Goal: Task Accomplishment & Management: Manage account settings

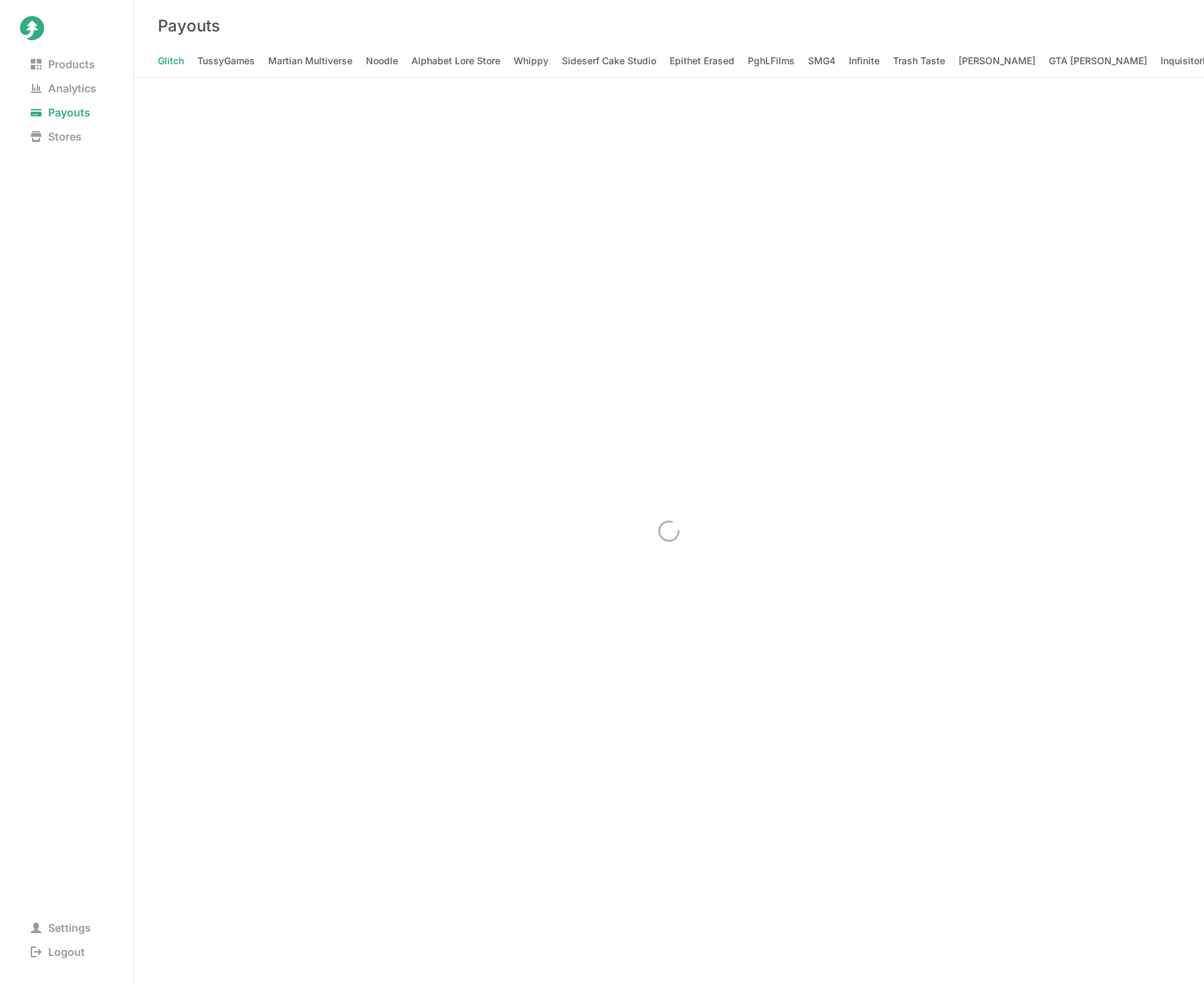
scroll to position [0, 19157]
click at [392, 10] on div "Payouts" at bounding box center [669, 26] width 1070 height 52
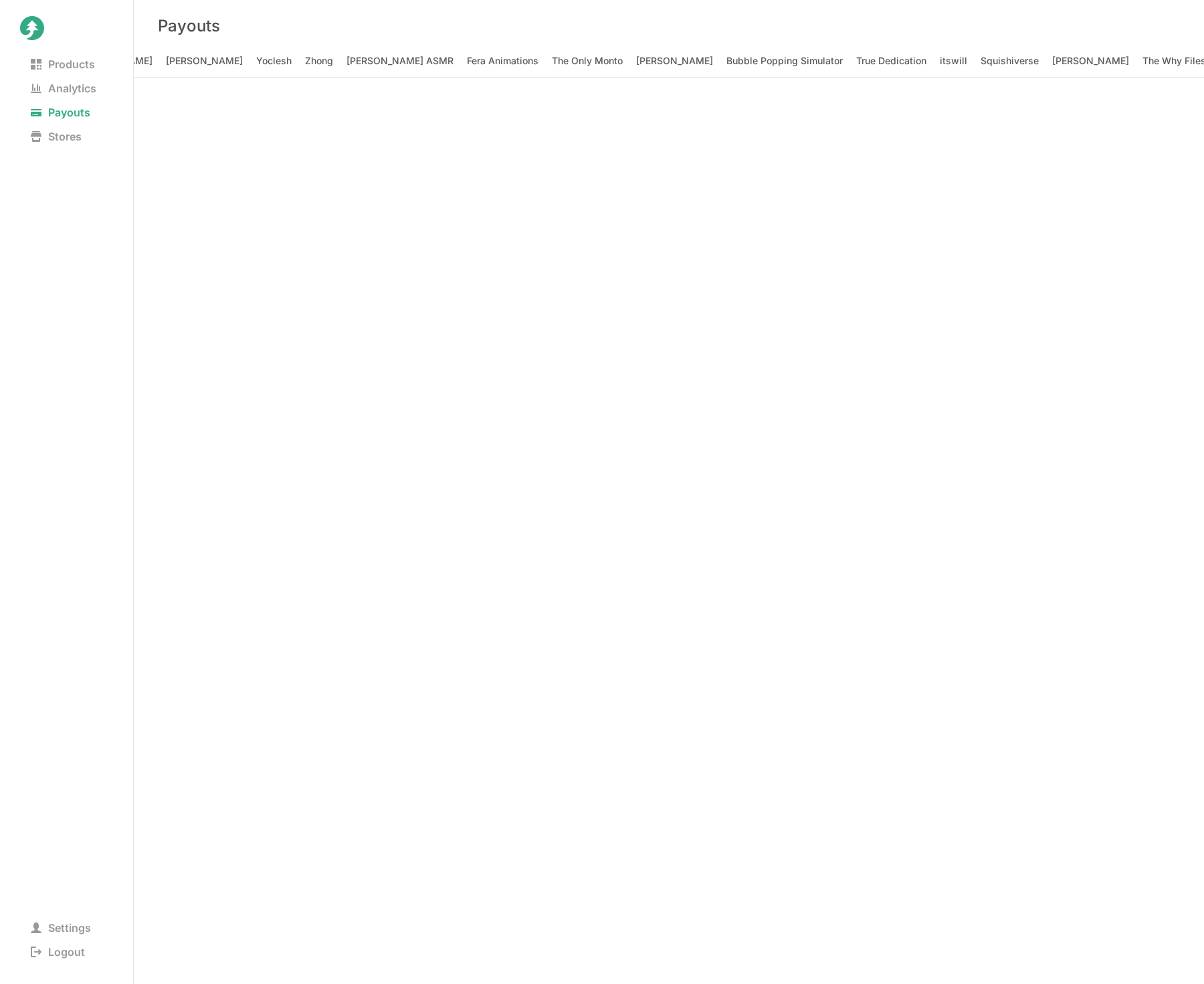
click at [539, 23] on div "Payouts" at bounding box center [669, 26] width 1070 height 52
click at [46, 129] on span "Stores" at bounding box center [56, 136] width 72 height 19
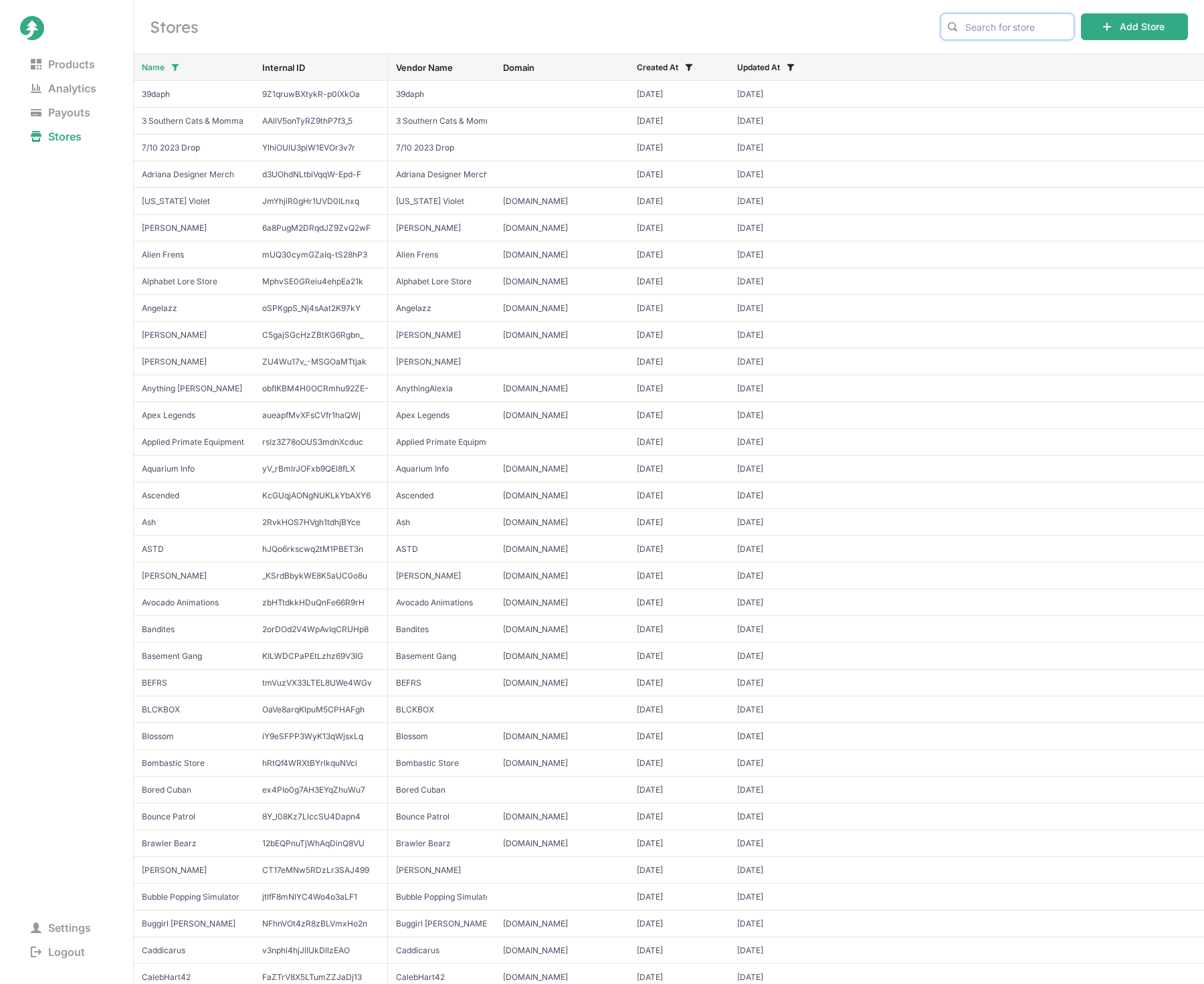
click at [982, 27] on input "text" at bounding box center [1008, 27] width 134 height 27
type input "gorilla tag"
click at [991, 49] on span "Gorilla Tag" at bounding box center [1008, 55] width 112 height 14
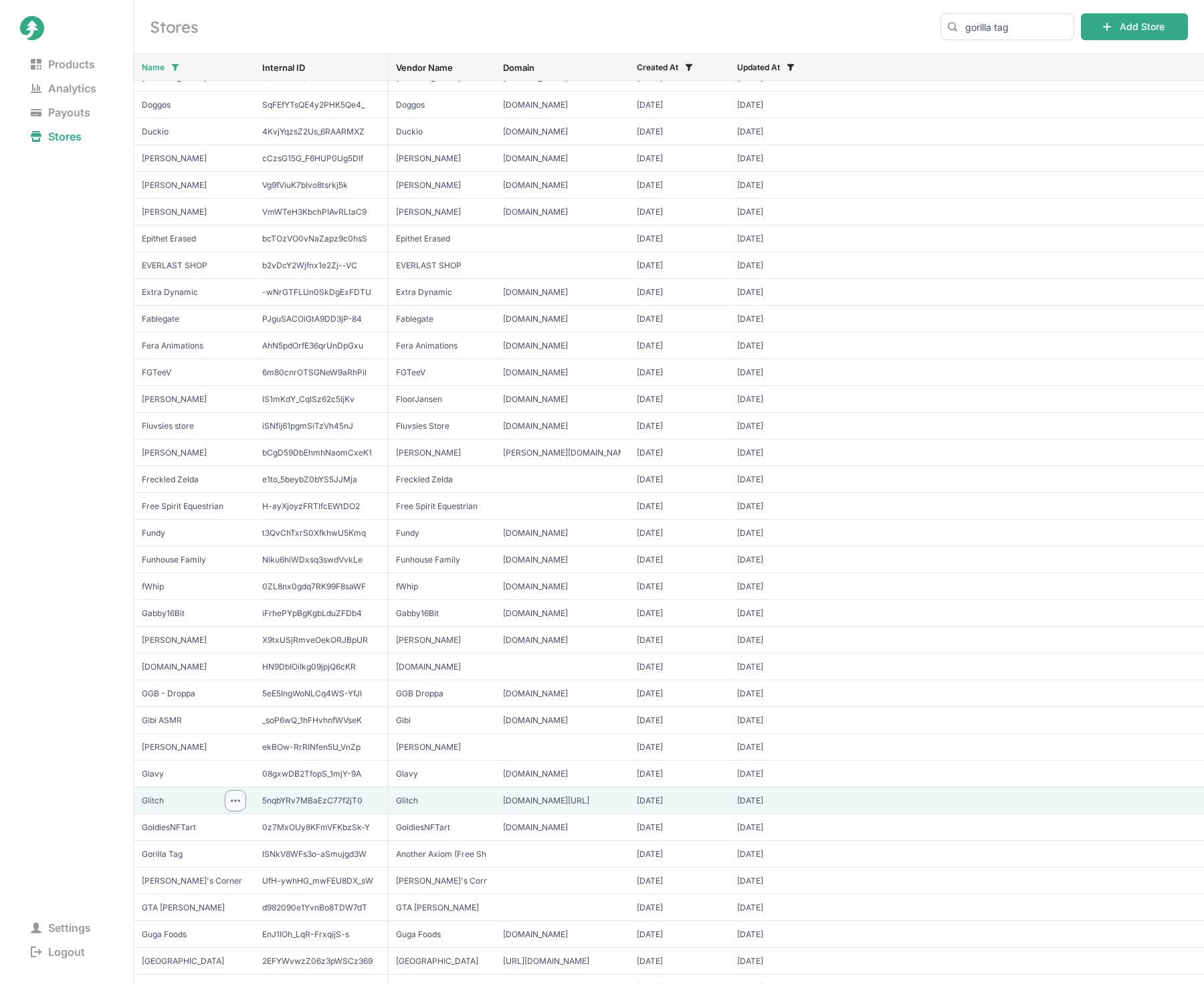
scroll to position [1839, 0]
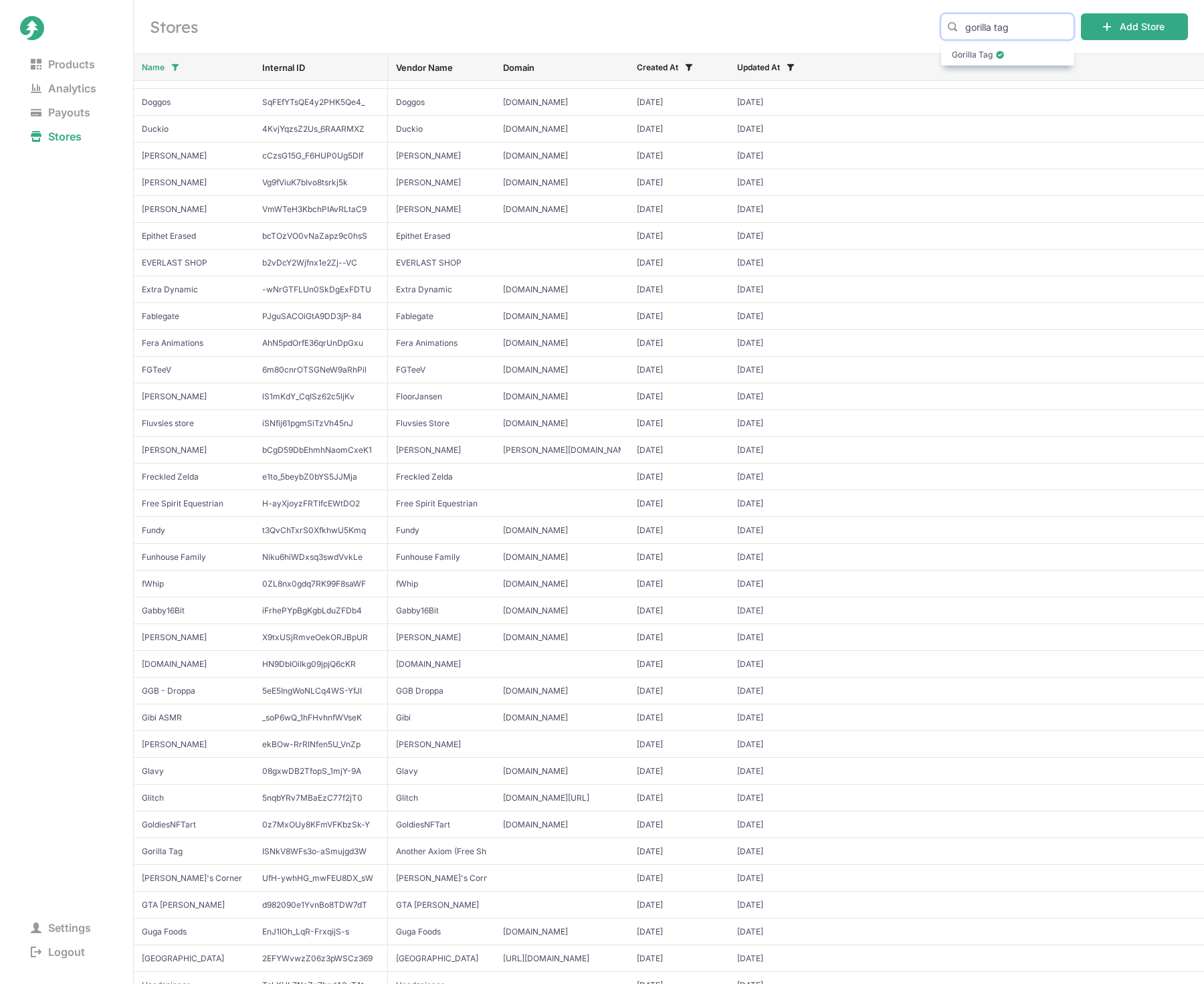
click at [1030, 26] on input "gorilla tag" at bounding box center [1008, 27] width 134 height 27
click at [1014, 53] on span "Gorilla Tag" at bounding box center [1008, 55] width 112 height 14
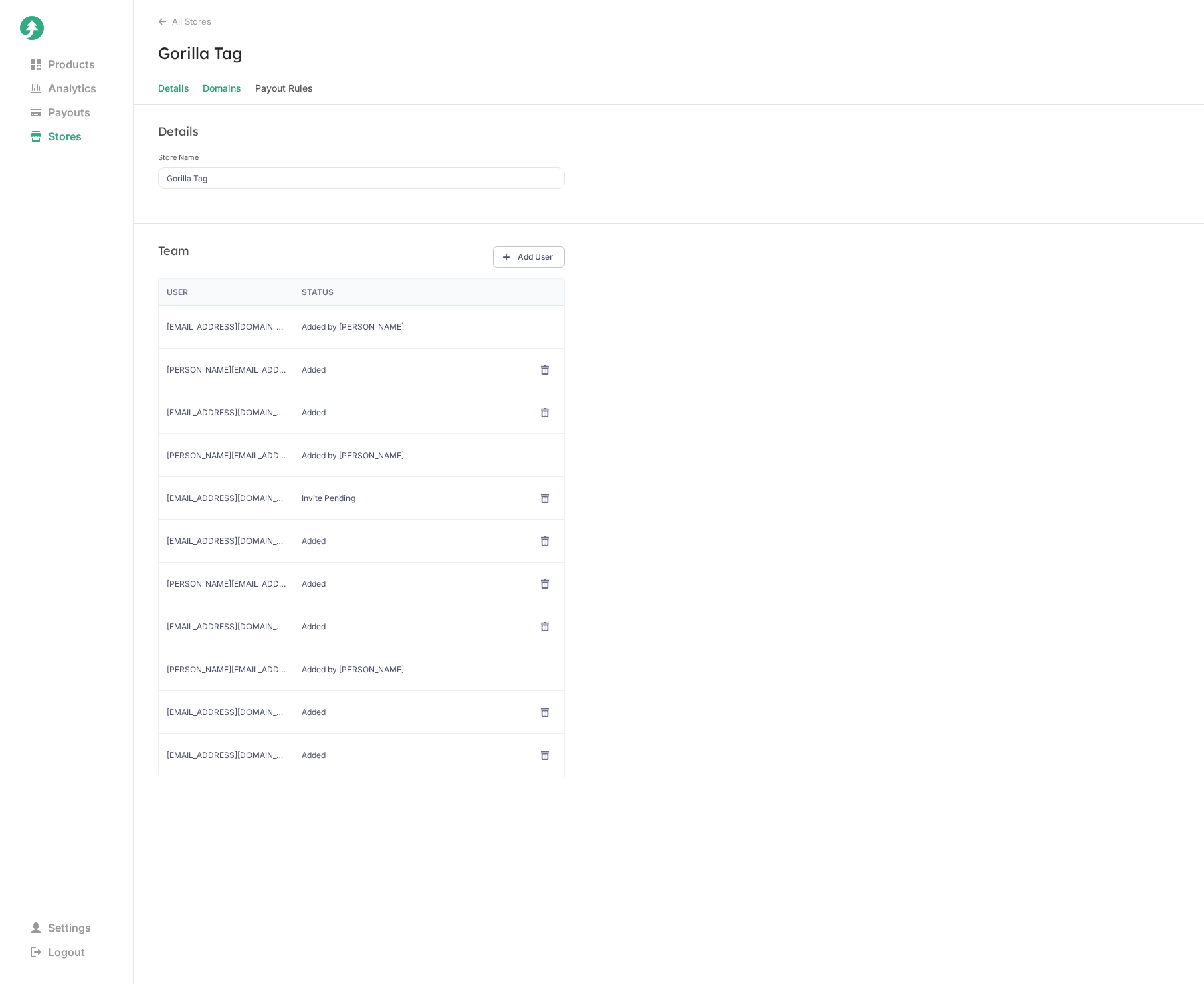
click at [227, 91] on span "Domains" at bounding box center [222, 88] width 39 height 19
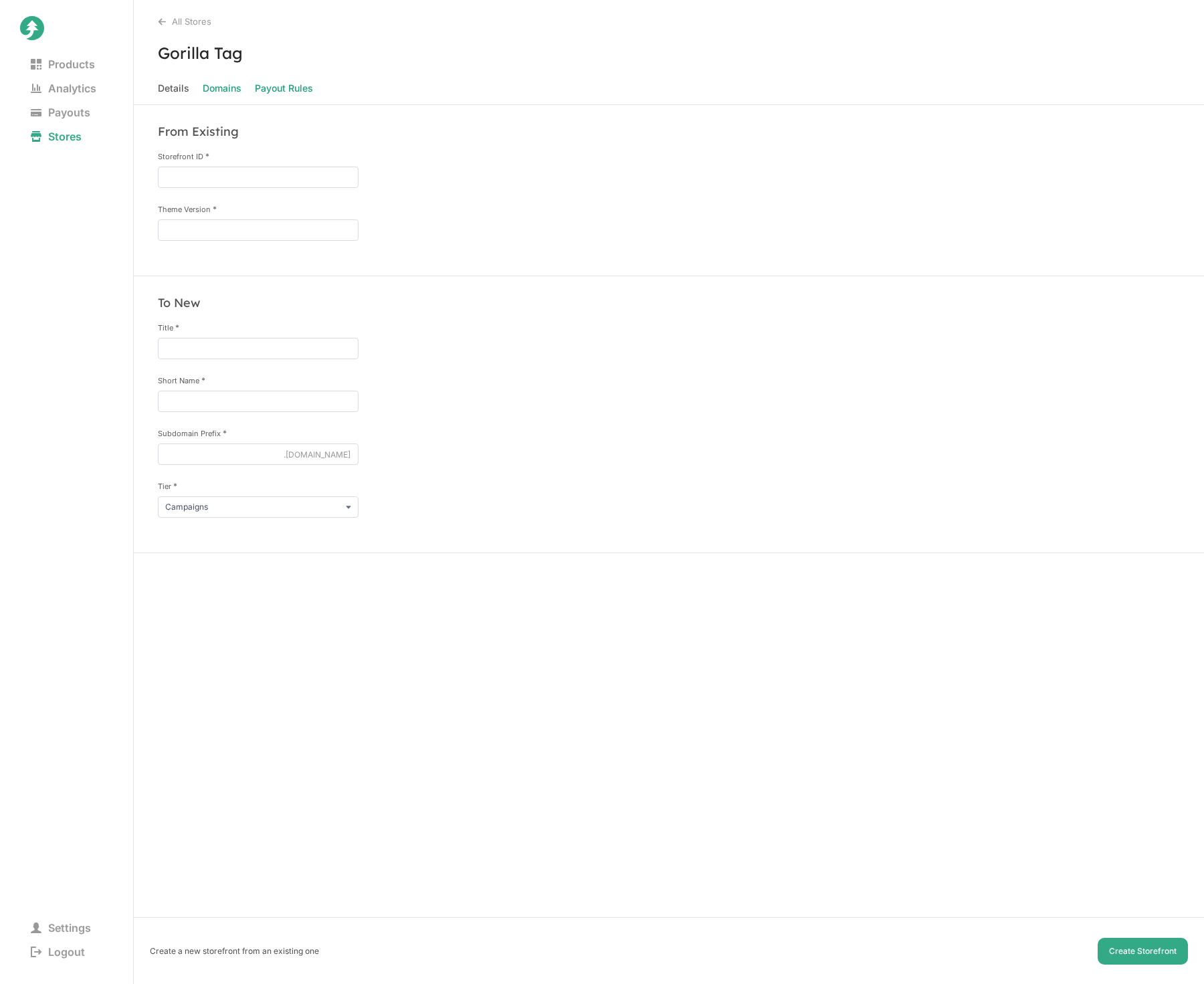
click at [266, 91] on Rules "Payout Rules" at bounding box center [284, 88] width 58 height 19
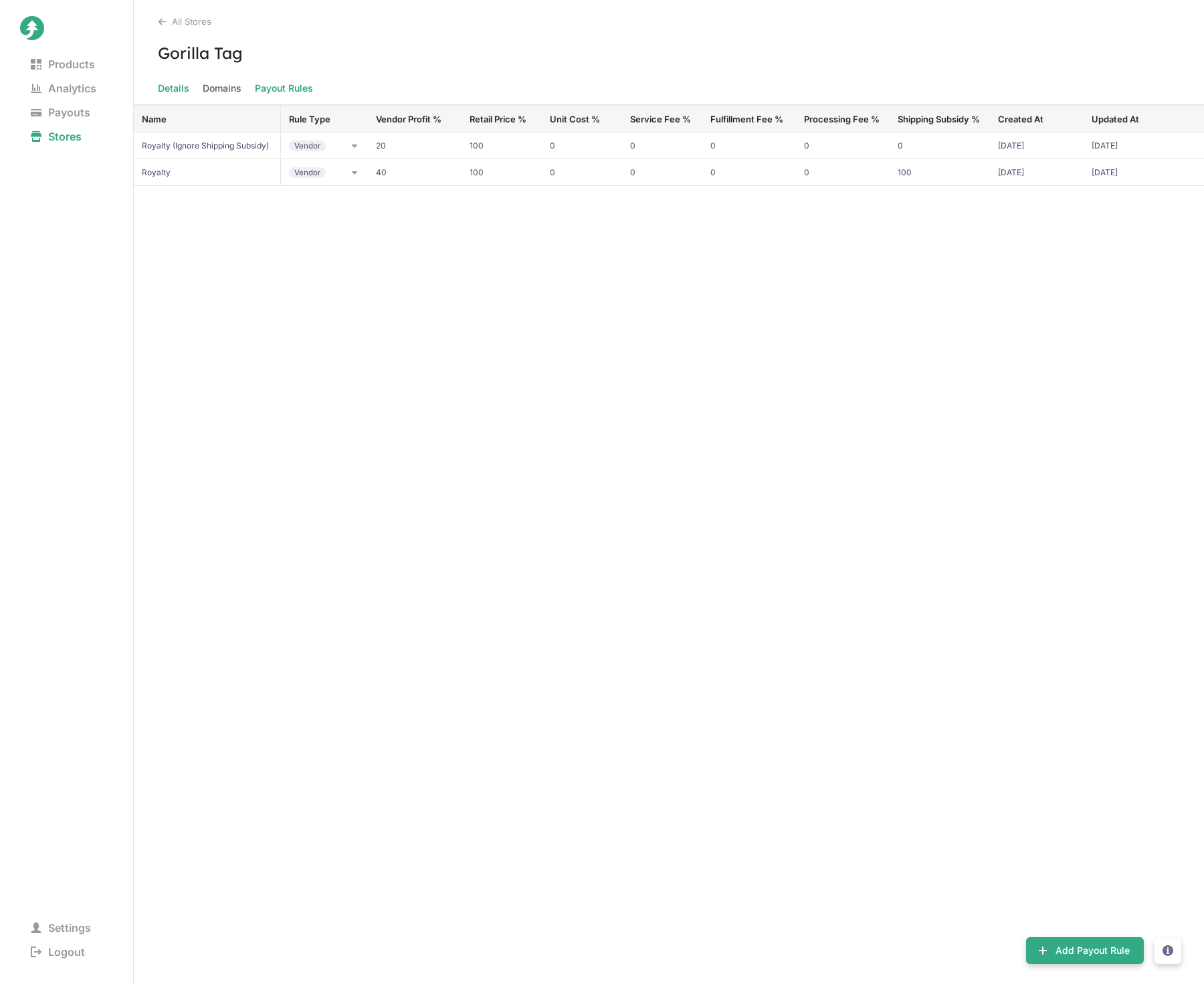
click at [164, 85] on span "Details" at bounding box center [173, 88] width 31 height 19
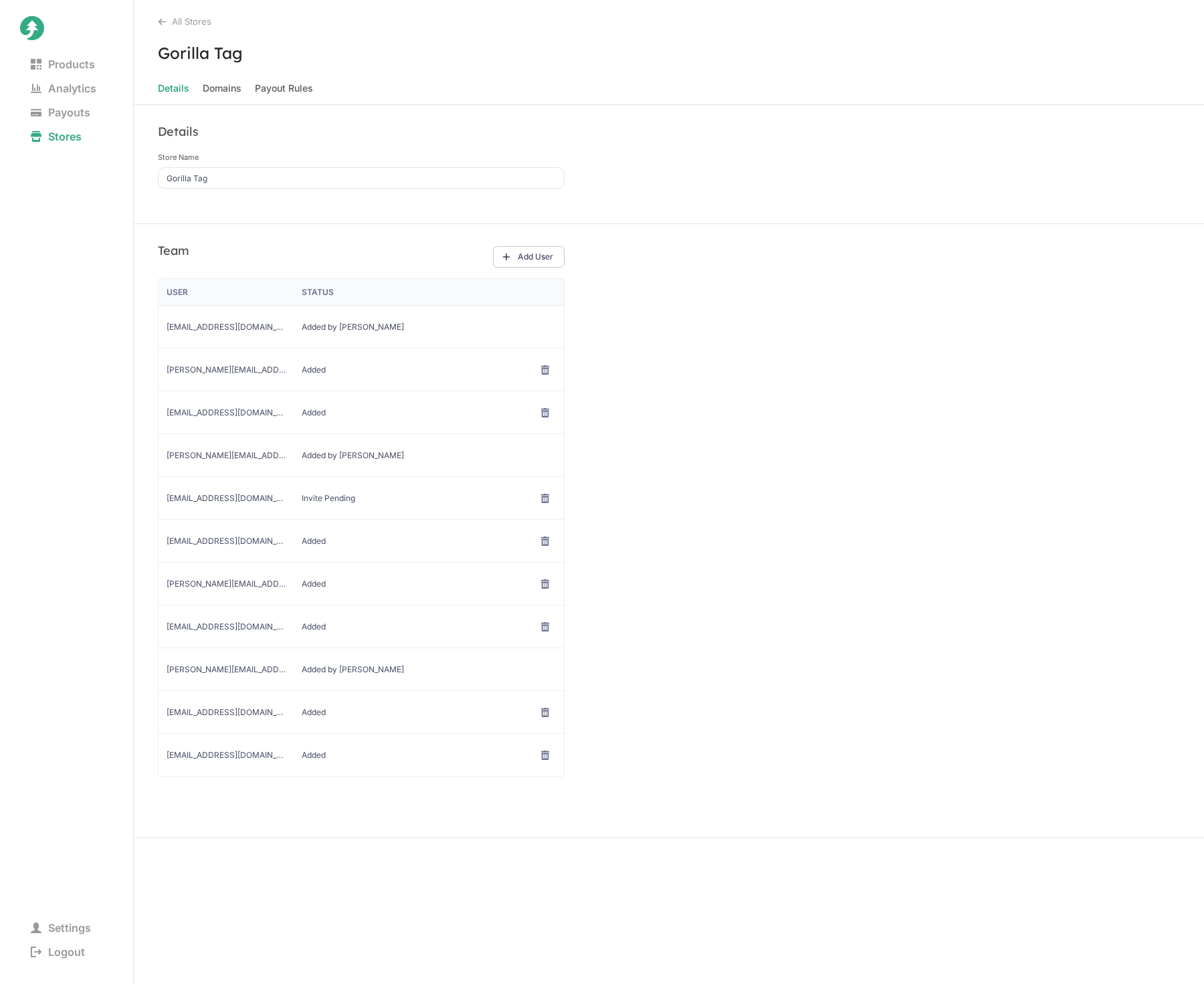
click at [160, 21] on icon at bounding box center [162, 21] width 8 height 7
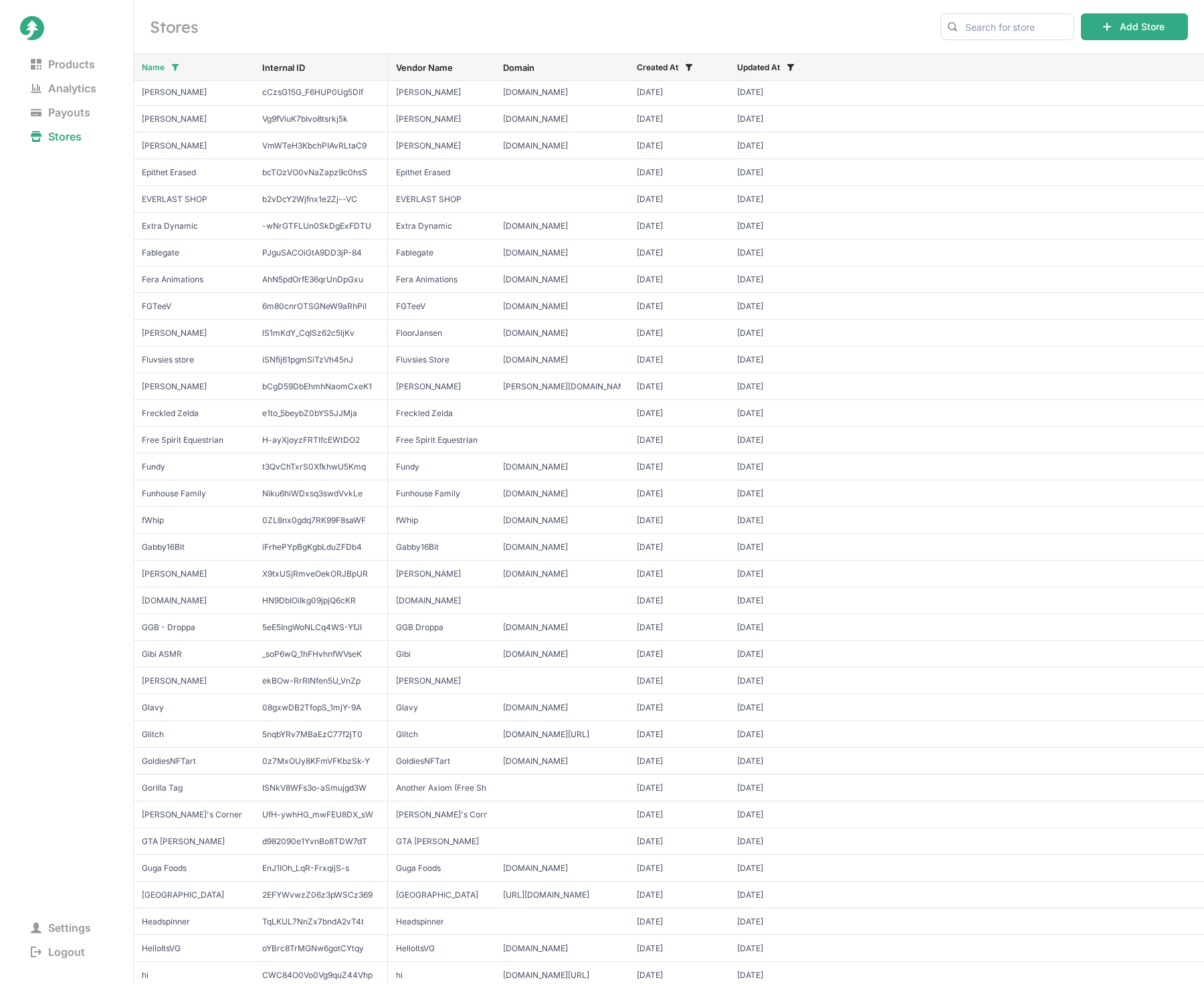
scroll to position [1960, 0]
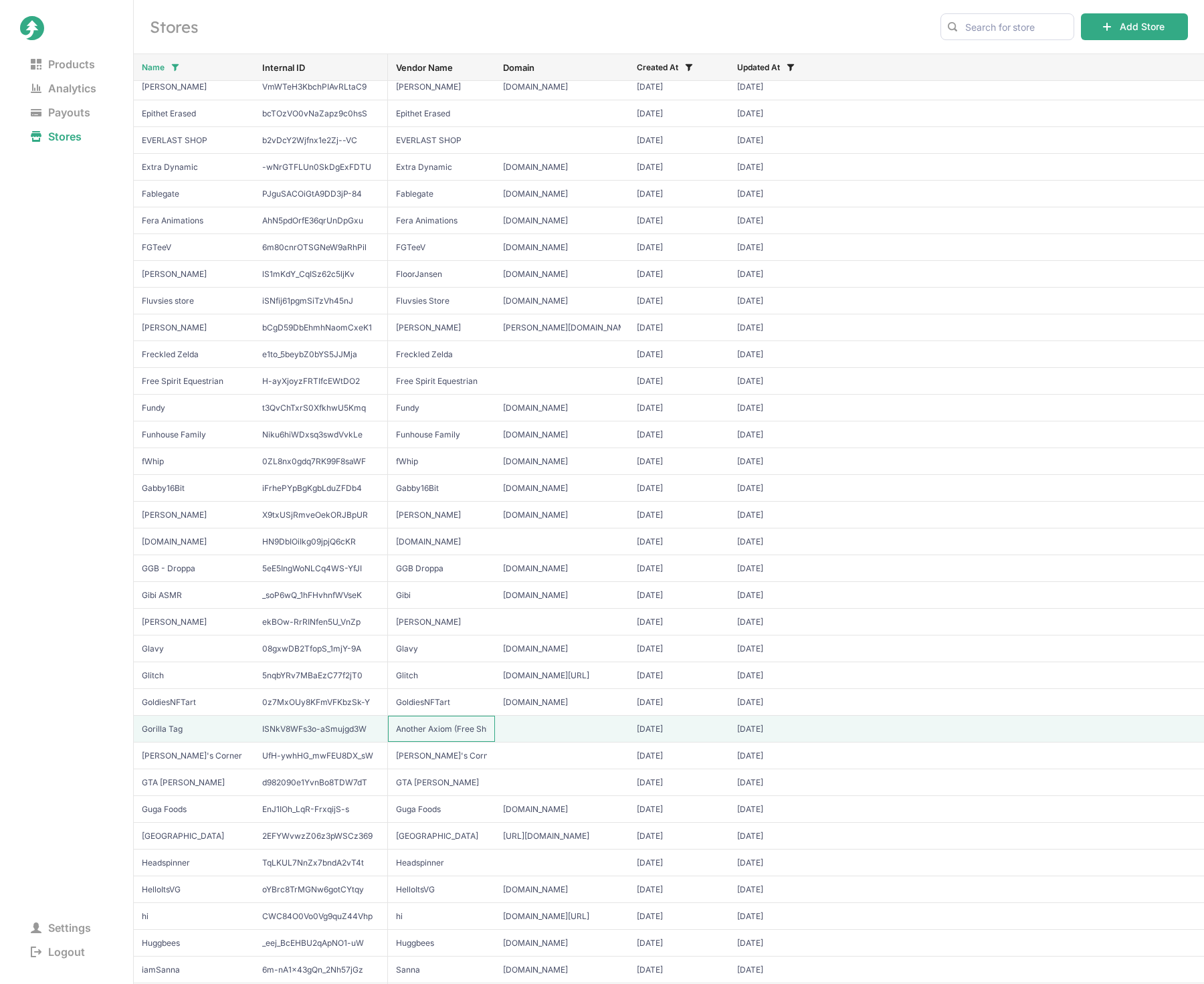
click at [430, 722] on input "Another Axiom (Free Shipping)" at bounding box center [441, 729] width 107 height 26
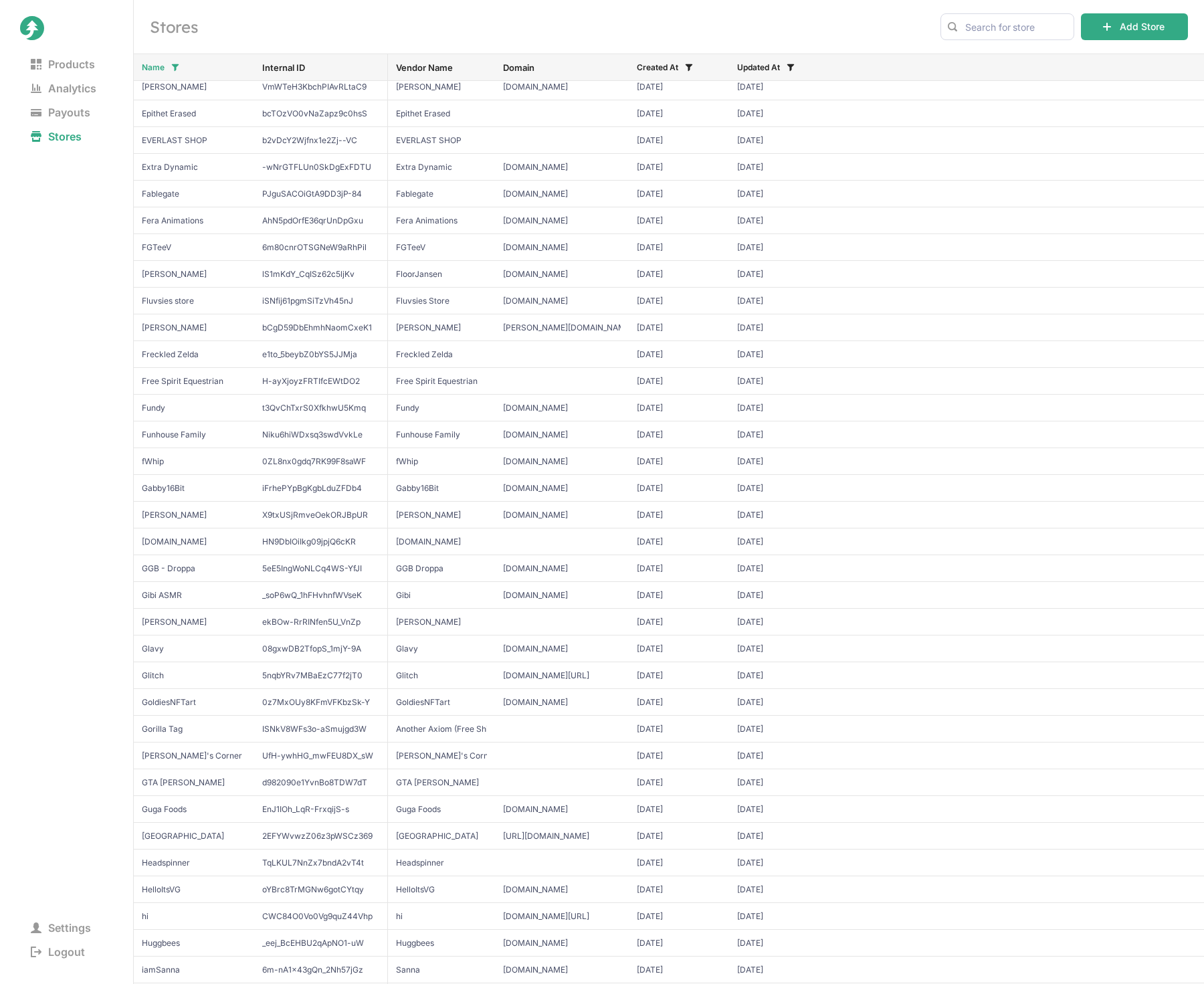
click at [69, 637] on nav "Settings Logout" at bounding box center [66, 736] width 93 height 456
click at [72, 717] on nav "Settings Logout" at bounding box center [66, 736] width 93 height 456
click at [68, 537] on nav "Settings Logout" at bounding box center [66, 736] width 93 height 456
click at [177, 68] on icon at bounding box center [175, 67] width 8 height 8
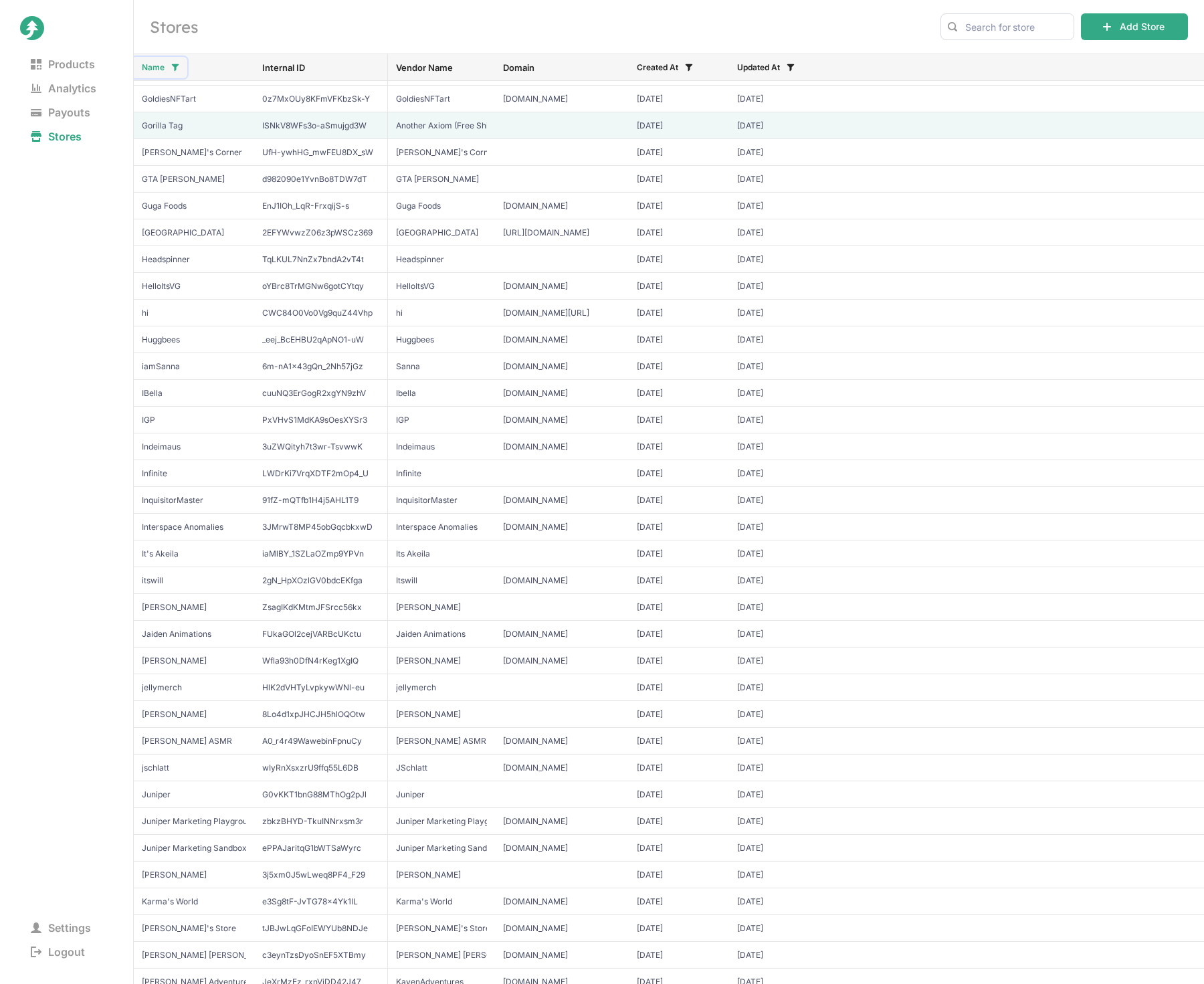
scroll to position [2562, 0]
click at [450, 126] on input "Another Axiom (Free Shipping)" at bounding box center [441, 127] width 107 height 26
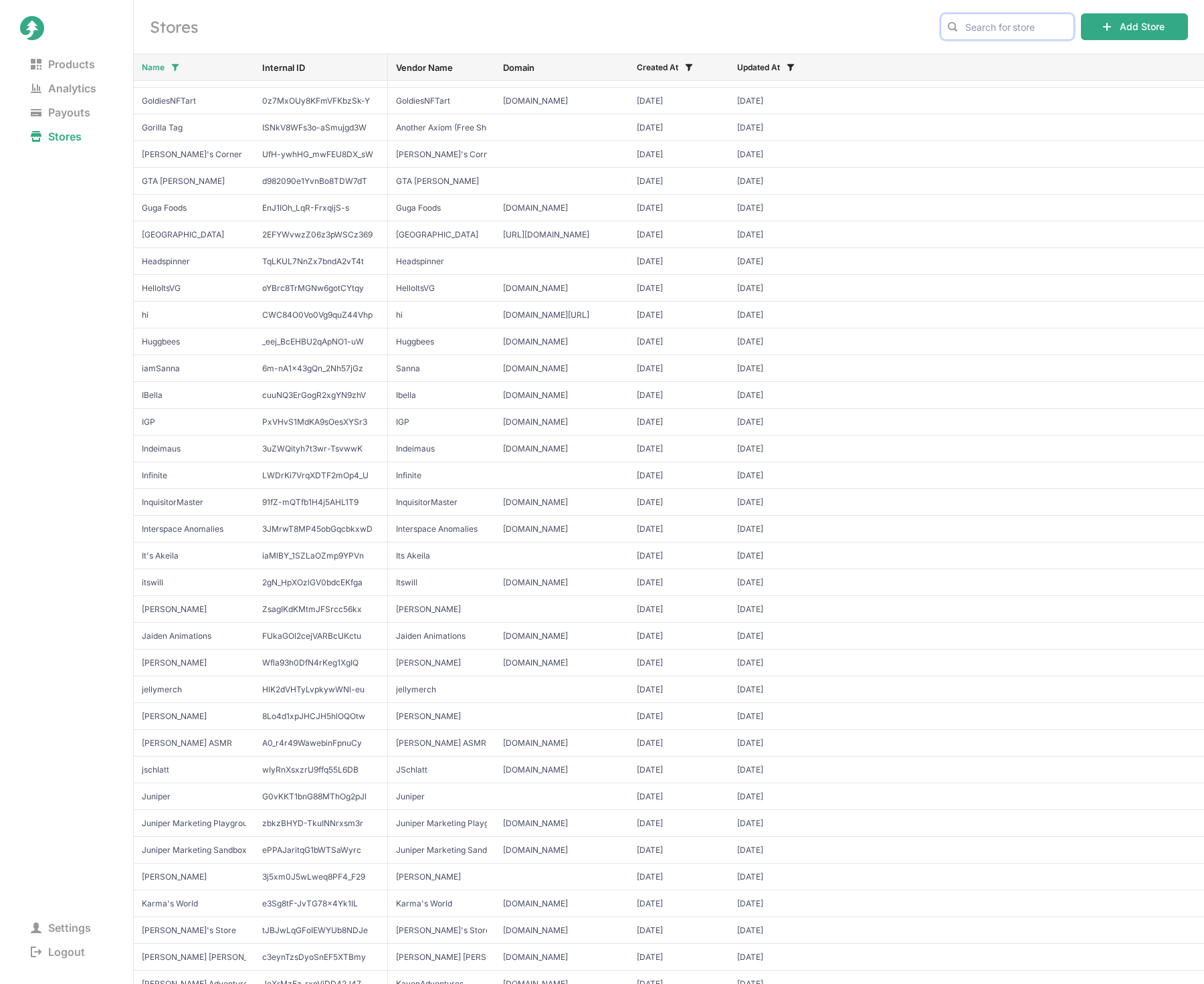
click at [982, 29] on input "text" at bounding box center [1008, 27] width 134 height 27
type input "gorilla"
click at [973, 56] on span "Gorilla Tag" at bounding box center [1008, 55] width 112 height 14
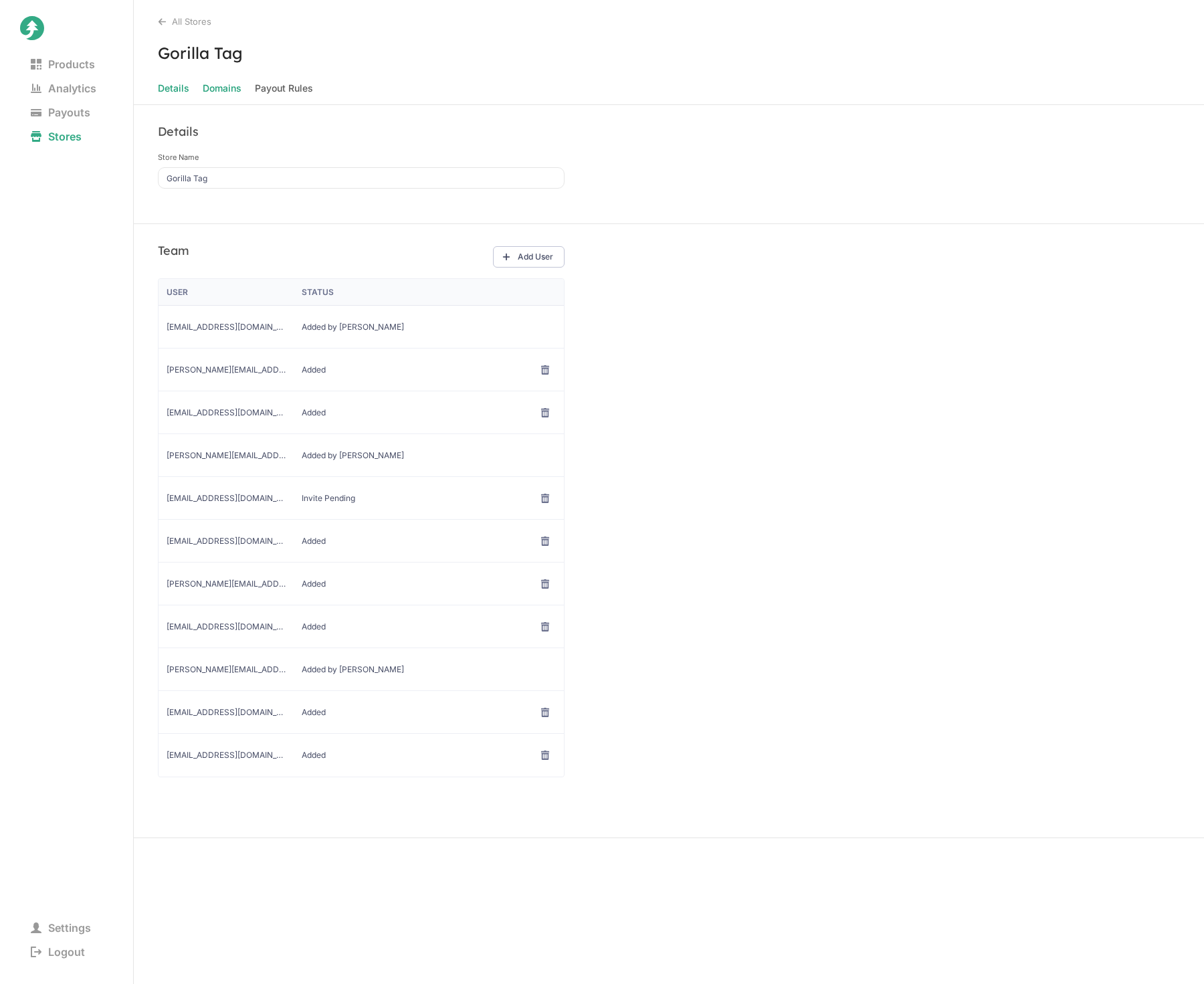
click at [222, 88] on span "Domains" at bounding box center [222, 88] width 39 height 19
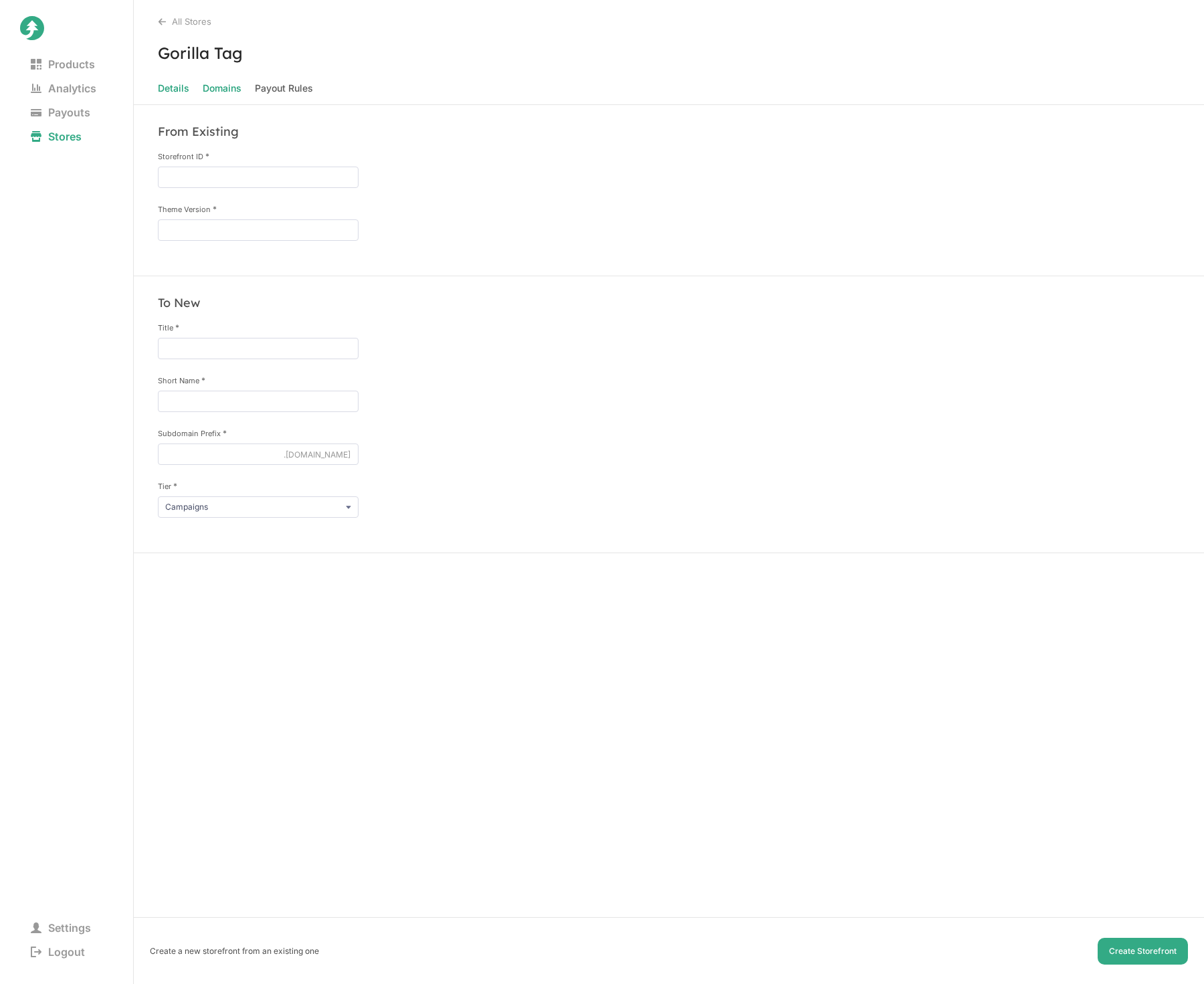
click at [173, 91] on span "Details" at bounding box center [173, 88] width 31 height 19
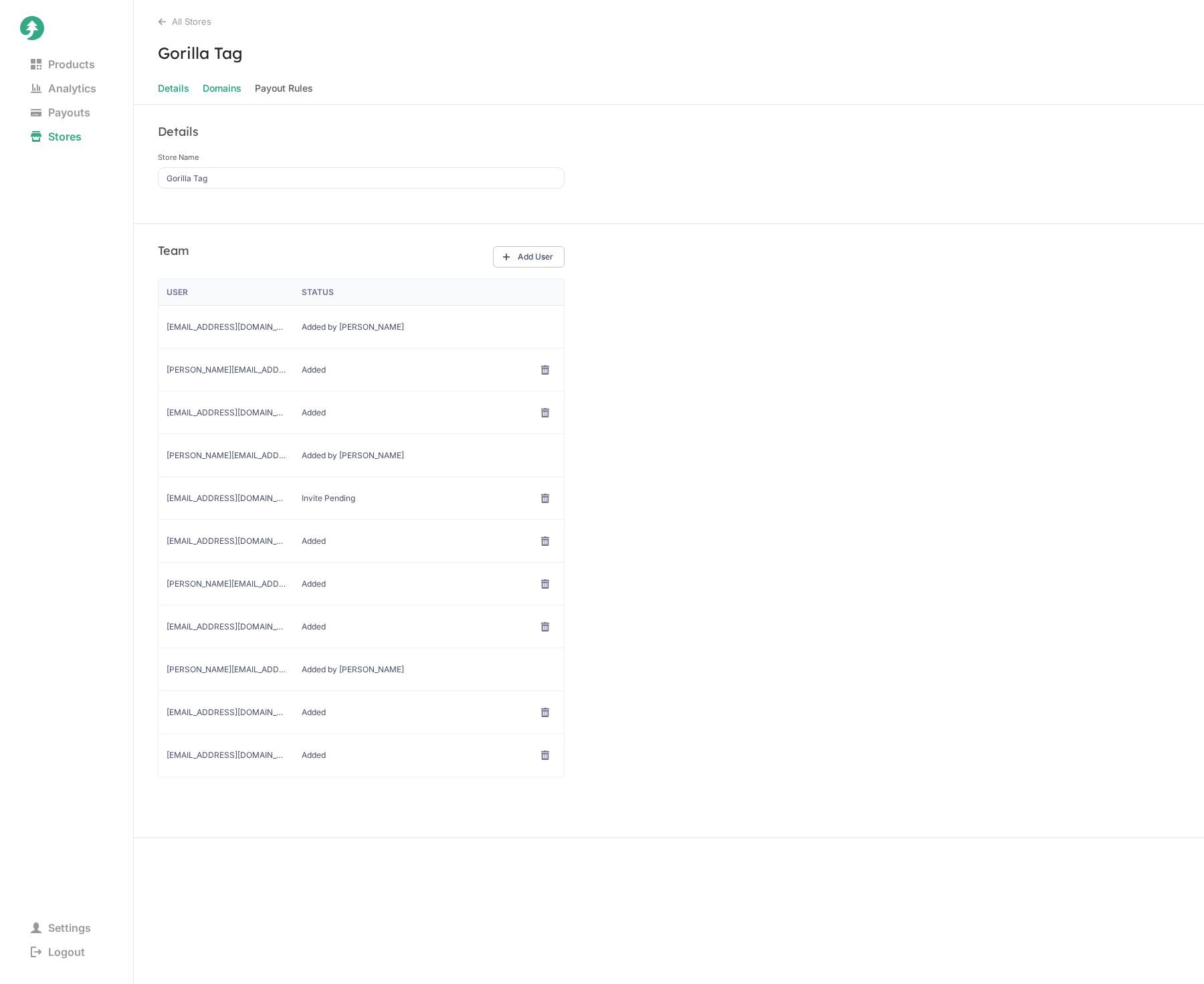
click at [228, 91] on span "Domains" at bounding box center [222, 88] width 39 height 19
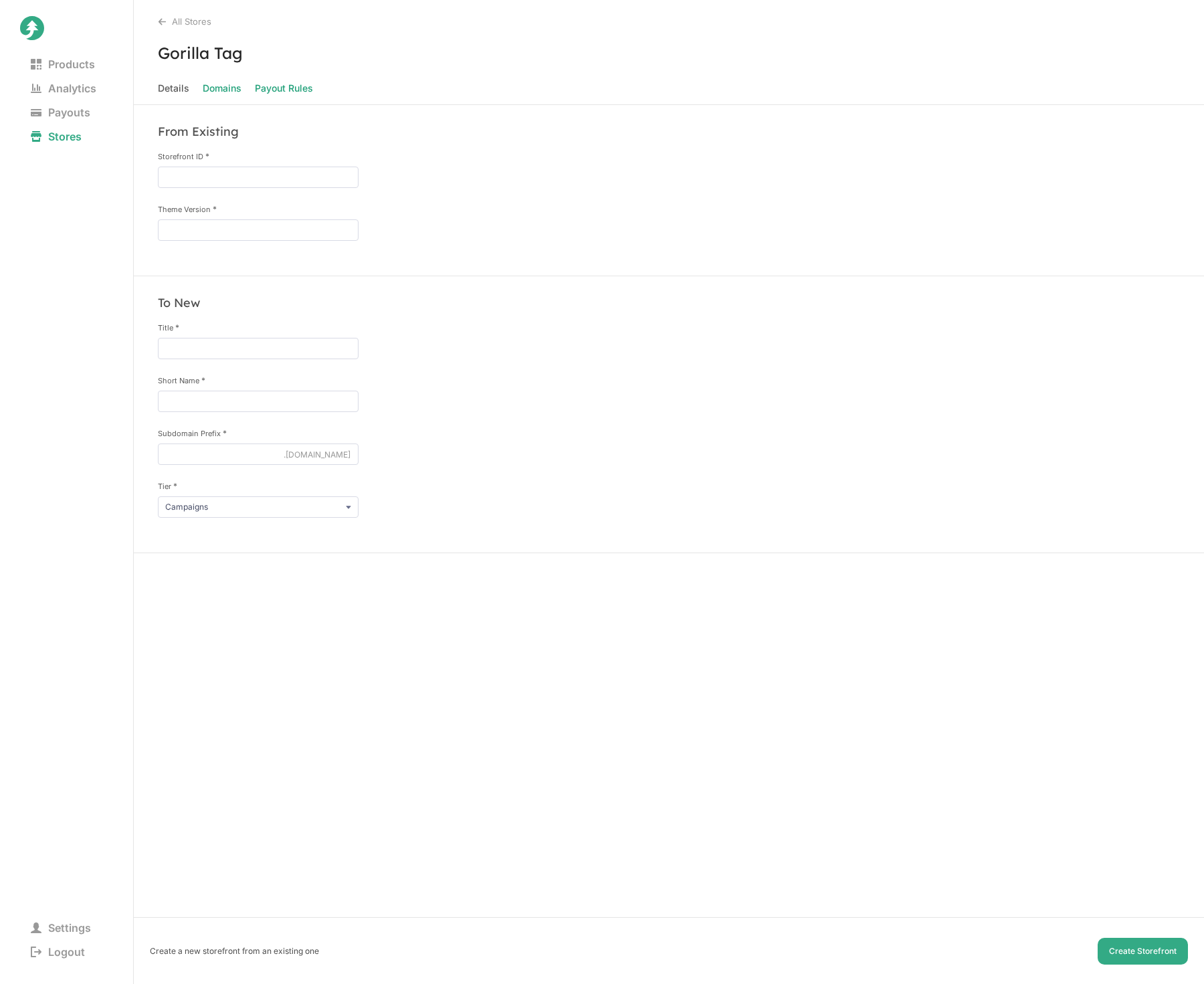
click at [288, 89] on Rules "Payout Rules" at bounding box center [284, 88] width 58 height 19
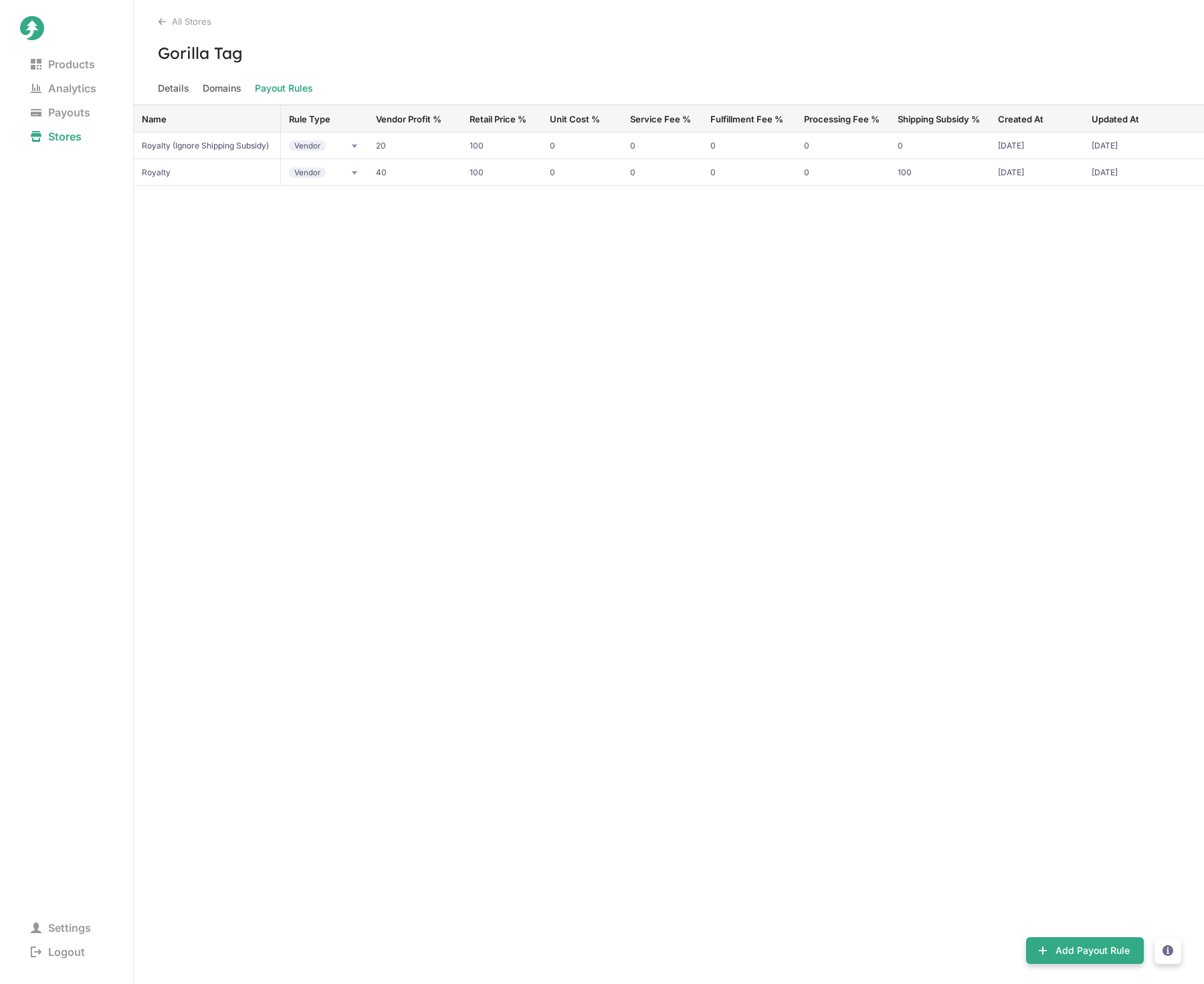
click at [197, 91] on nav "Details Domains Payout Rules" at bounding box center [669, 91] width 1070 height 25
click at [222, 88] on span "Domains" at bounding box center [222, 88] width 39 height 19
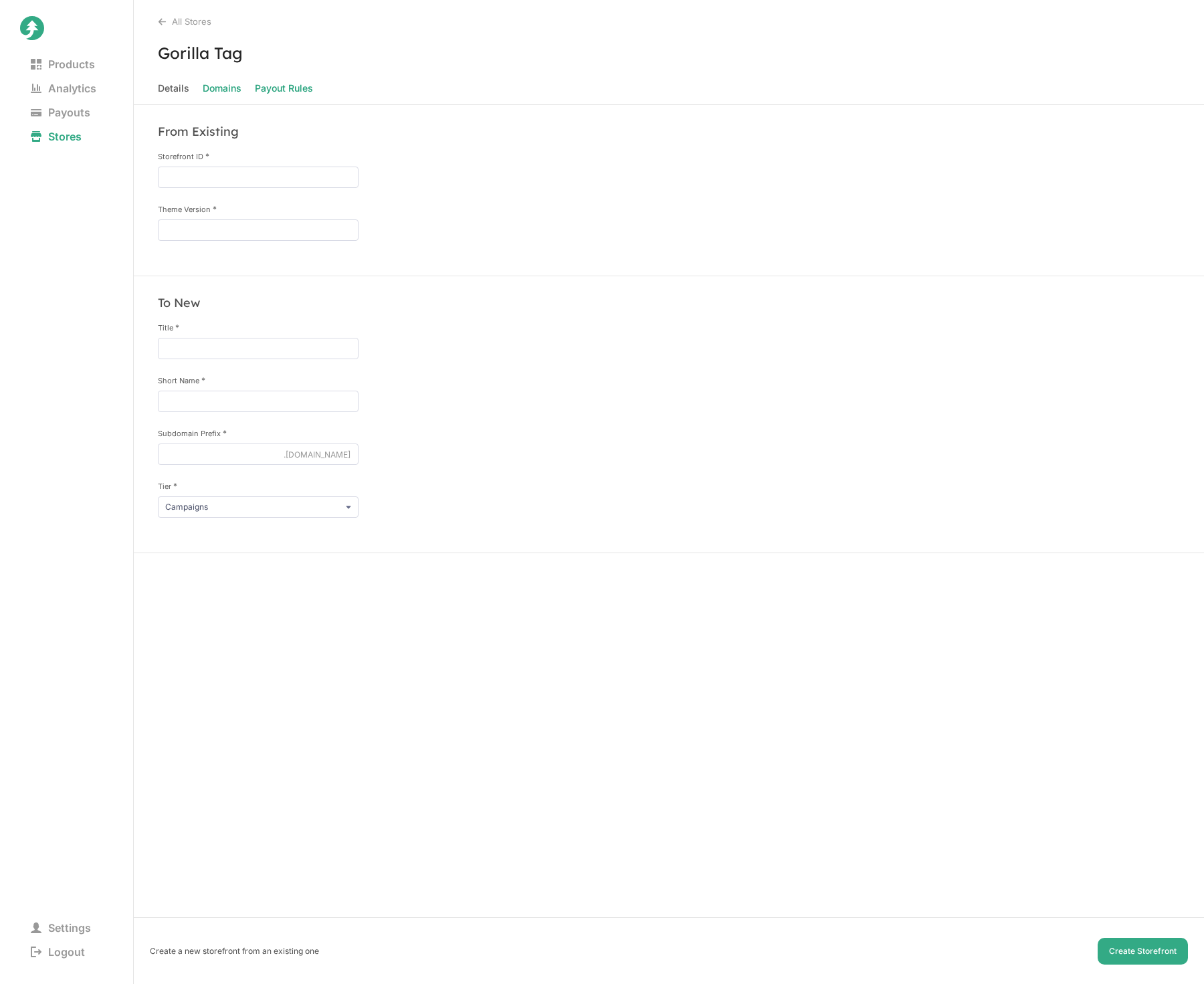
click at [283, 87] on Rules "Payout Rules" at bounding box center [284, 88] width 58 height 19
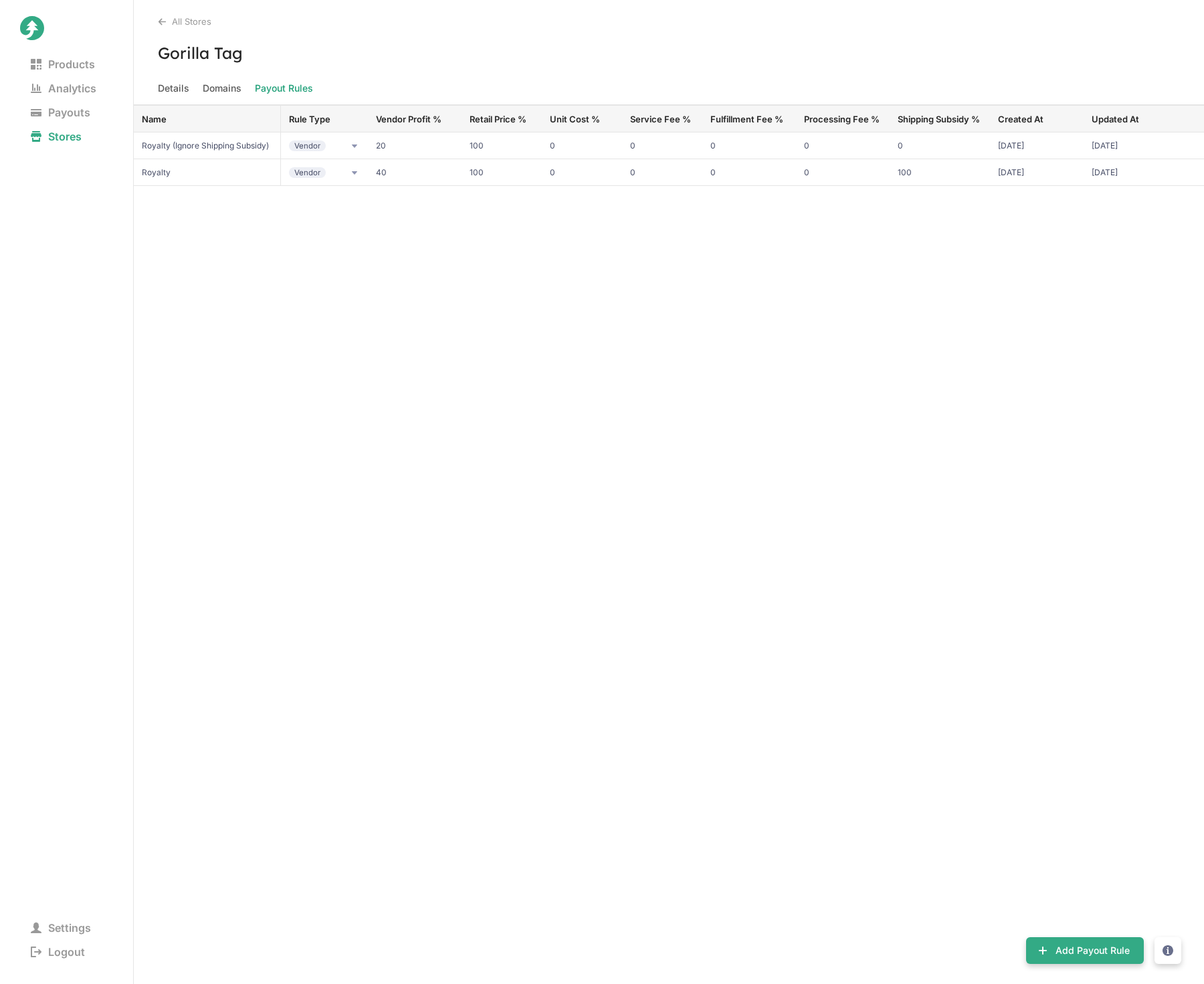
click at [165, 23] on icon at bounding box center [161, 21] width 8 height 8
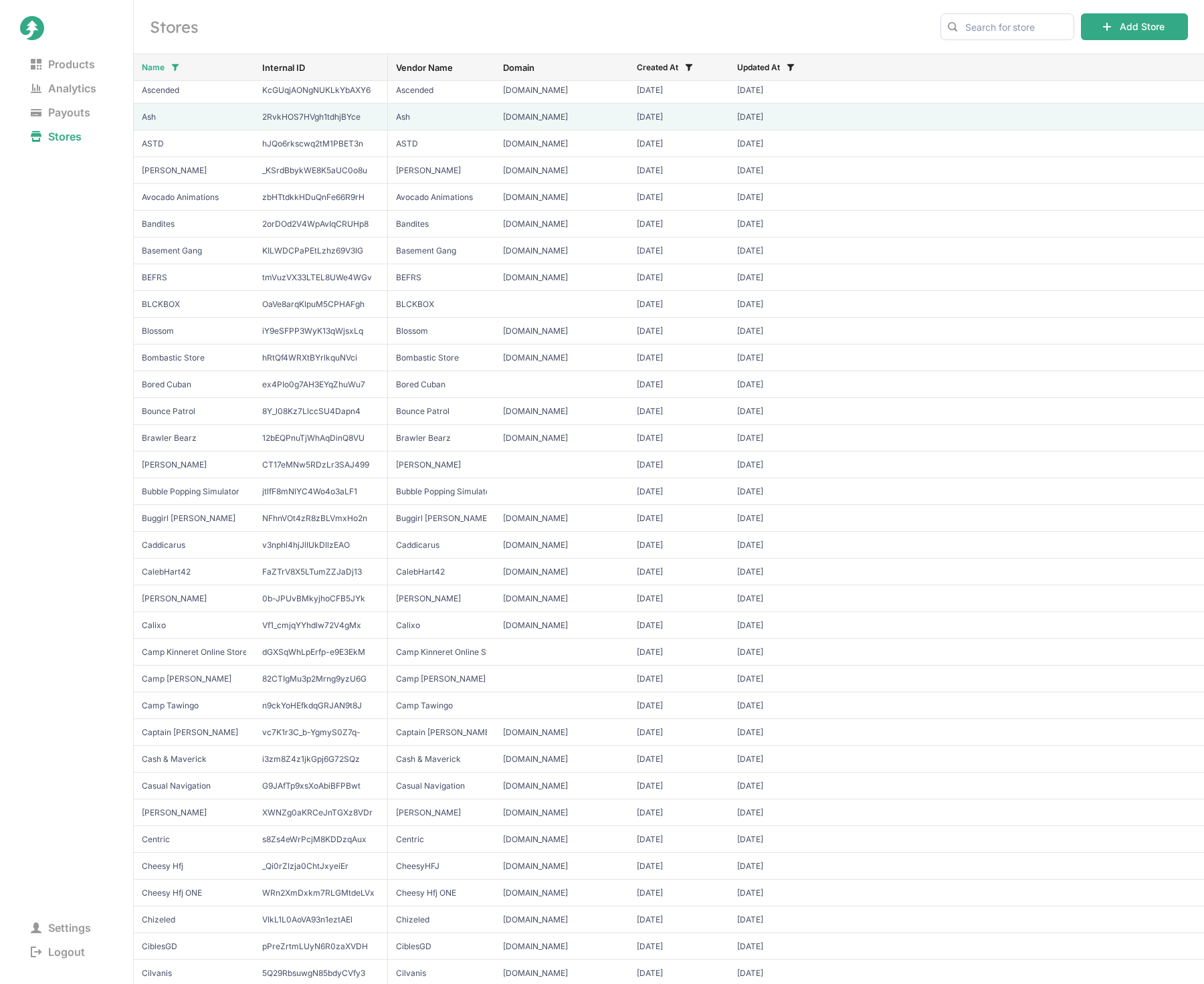
scroll to position [401, 0]
